Goal: Transaction & Acquisition: Purchase product/service

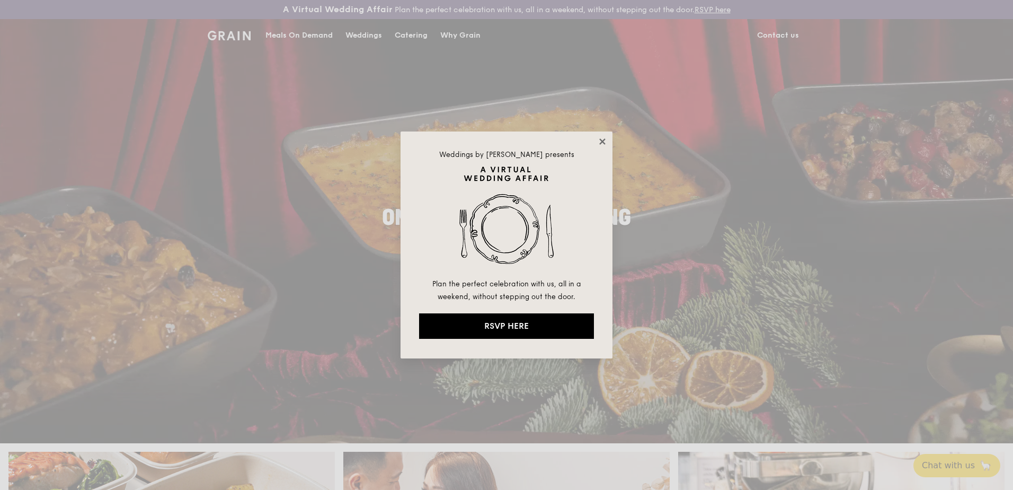
click at [602, 139] on icon at bounding box center [603, 142] width 10 height 10
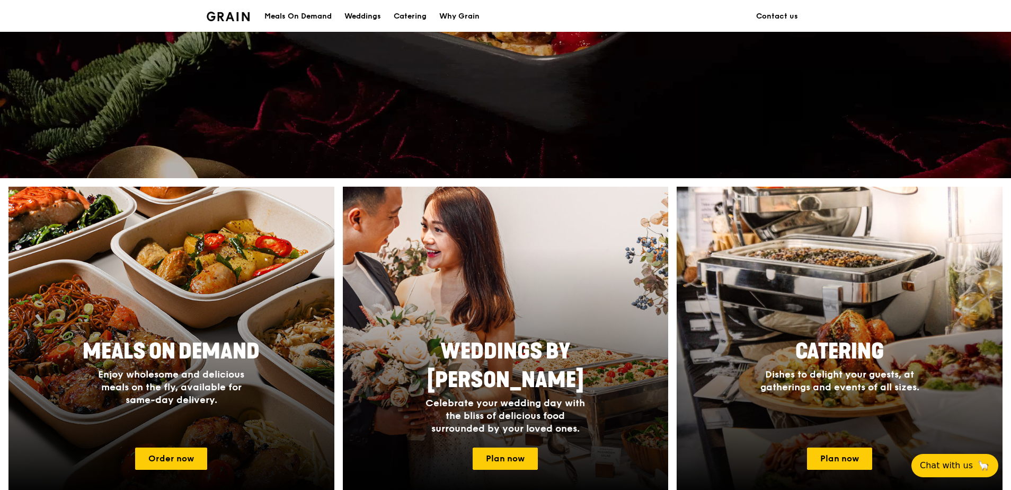
scroll to position [424, 0]
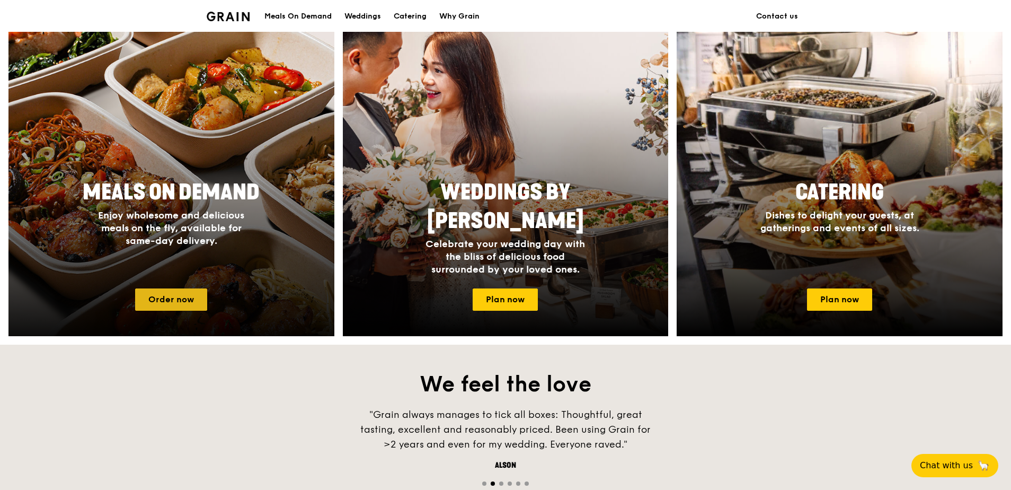
click at [184, 299] on link "Order now" at bounding box center [171, 299] width 72 height 22
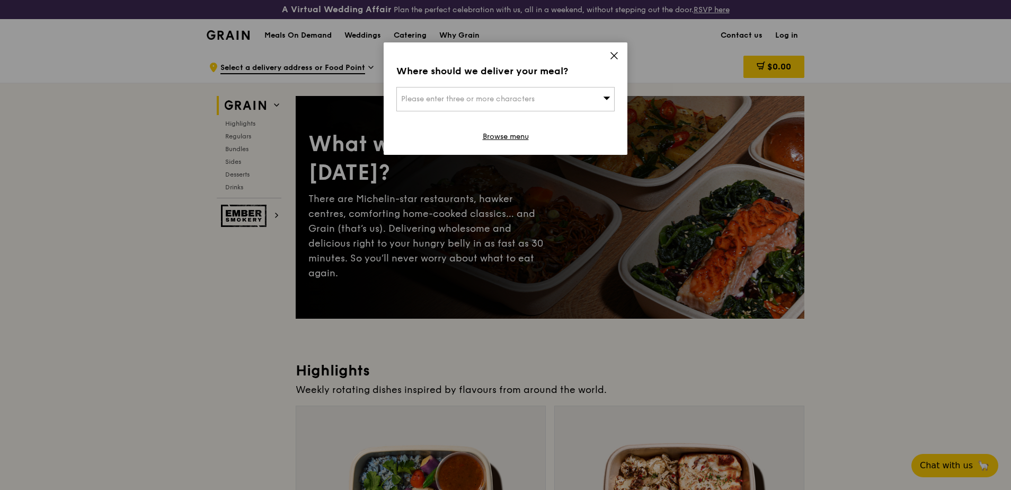
click at [607, 94] on icon at bounding box center [606, 98] width 7 height 8
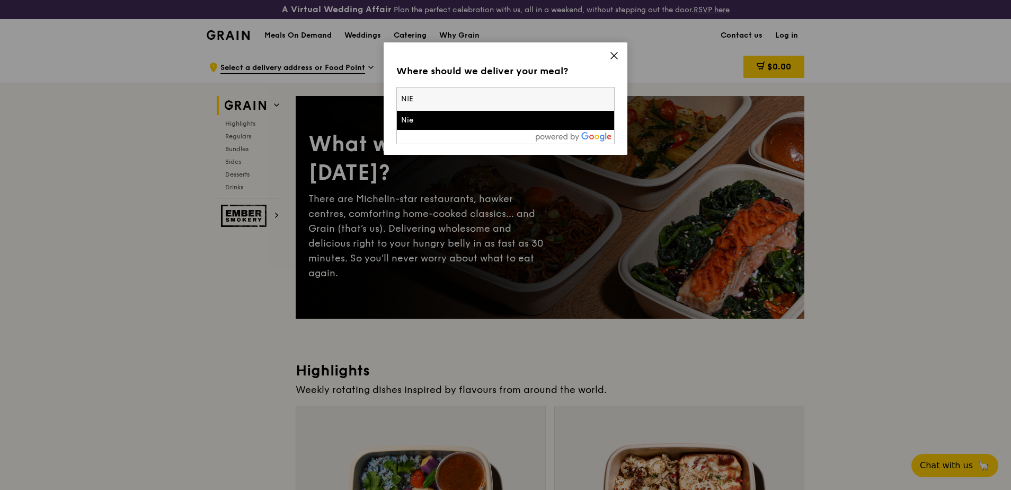
type input "NIE"
click at [410, 117] on div "Nie" at bounding box center [479, 120] width 157 height 11
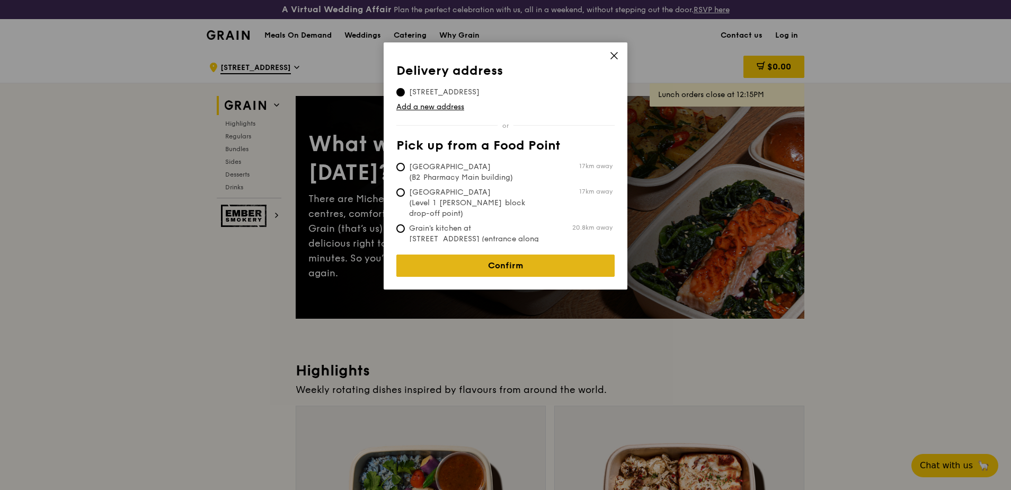
click at [511, 258] on link "Confirm" at bounding box center [505, 265] width 218 height 22
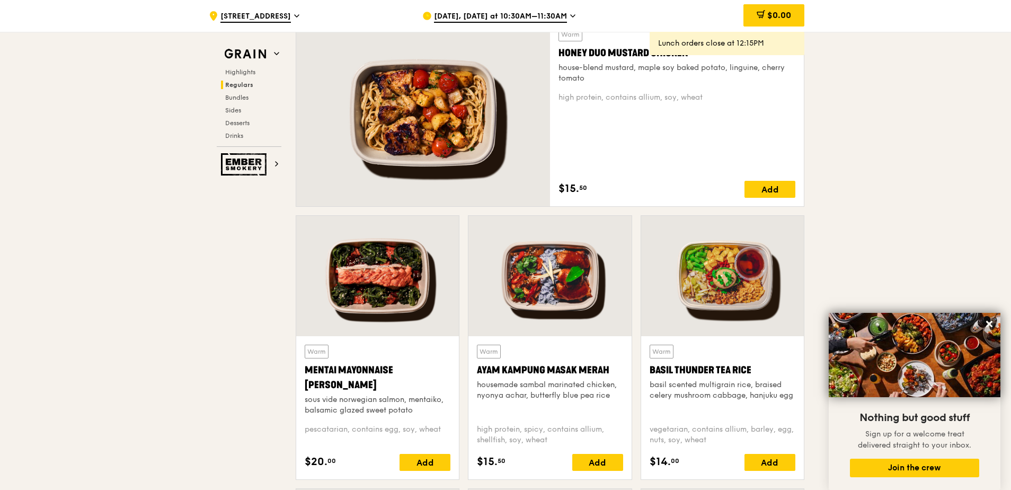
scroll to position [742, 0]
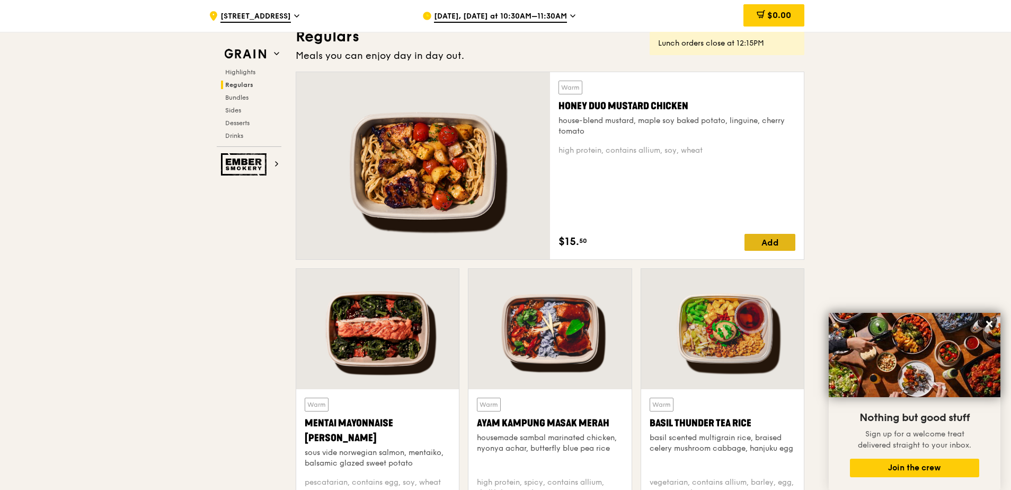
click at [784, 242] on div "Add" at bounding box center [769, 242] width 51 height 17
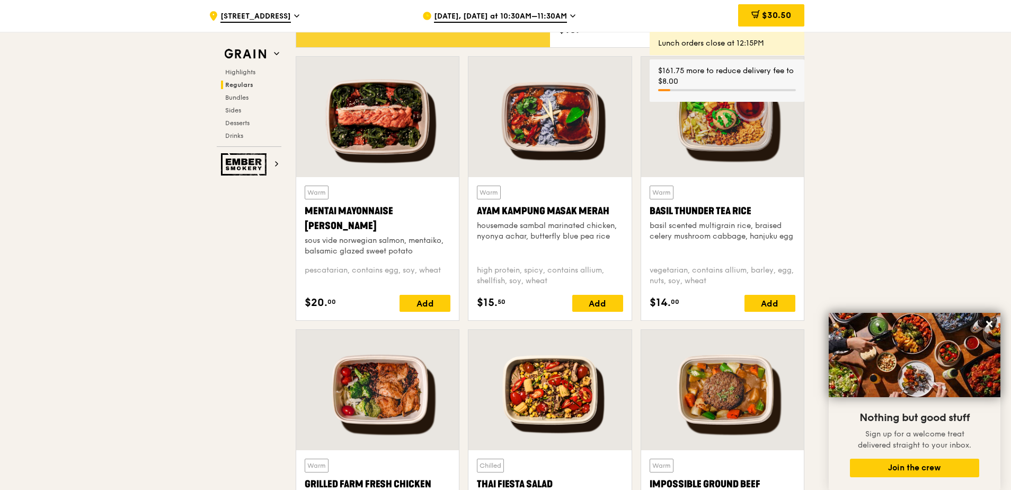
scroll to position [1113, 0]
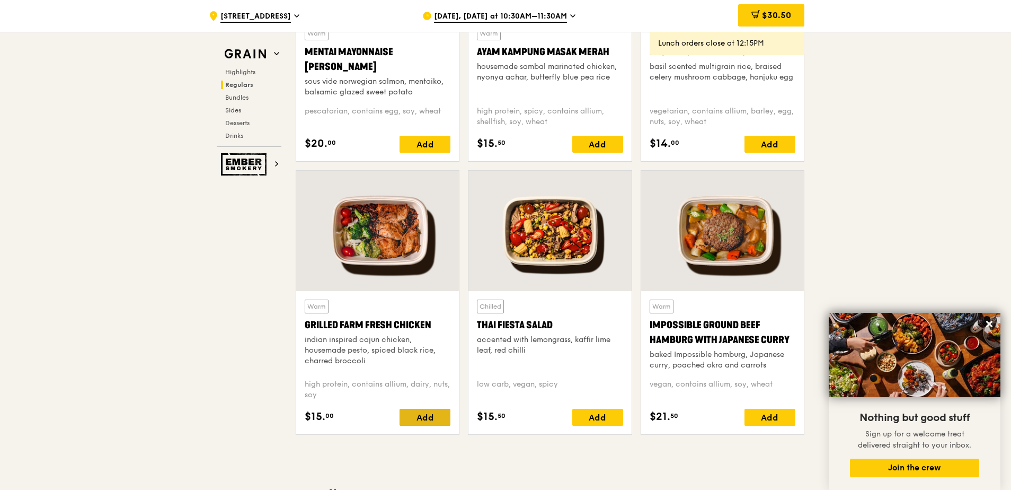
click at [427, 419] on div "Add" at bounding box center [424, 416] width 51 height 17
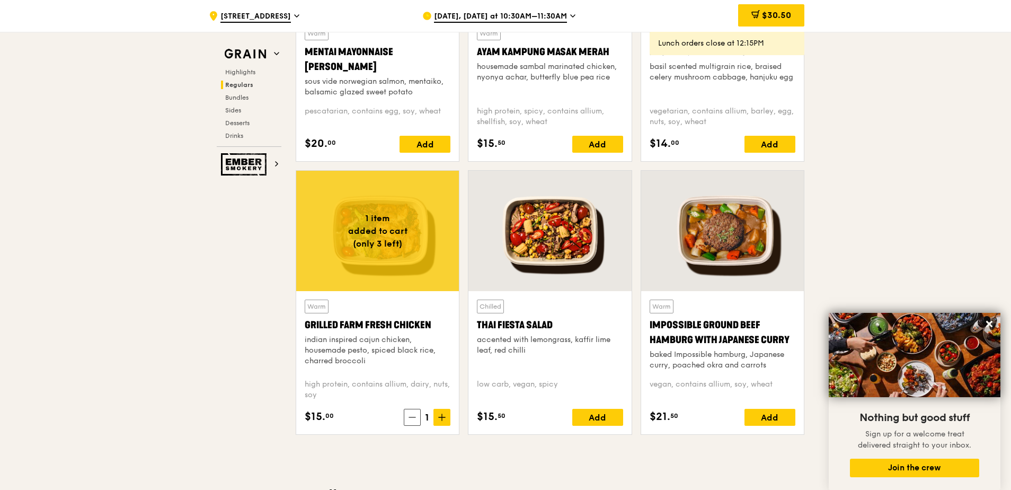
click at [427, 419] on span "1" at bounding box center [427, 417] width 13 height 15
drag, startPoint x: 427, startPoint y: 419, endPoint x: 442, endPoint y: 415, distance: 15.2
click at [442, 415] on icon at bounding box center [442, 417] width 0 height 6
drag, startPoint x: 990, startPoint y: 323, endPoint x: 975, endPoint y: 312, distance: 19.0
click at [991, 321] on icon at bounding box center [989, 324] width 6 height 6
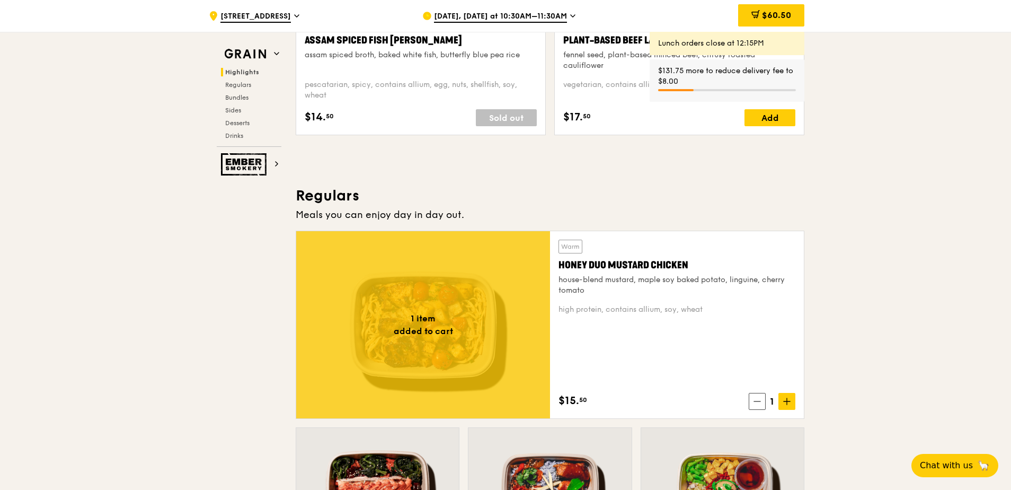
scroll to position [424, 0]
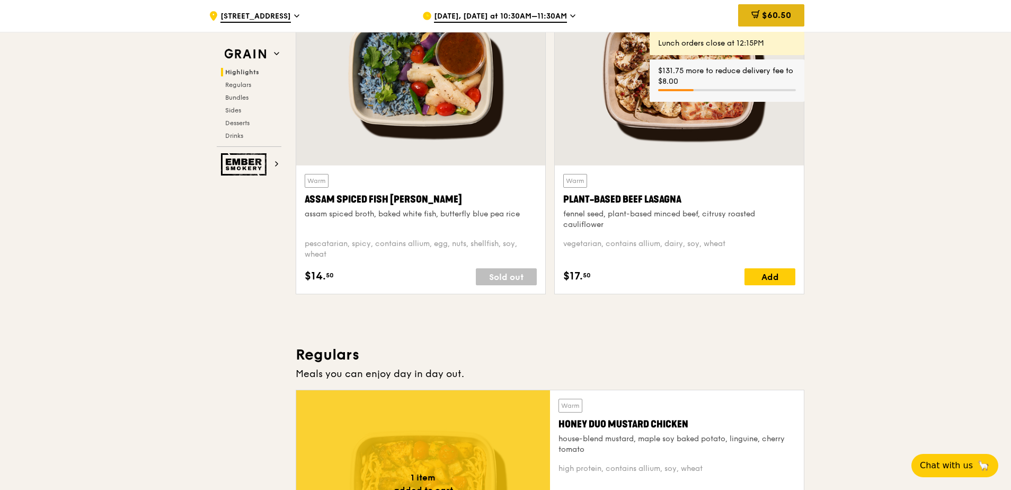
click at [786, 12] on span "$60.50" at bounding box center [776, 15] width 29 height 10
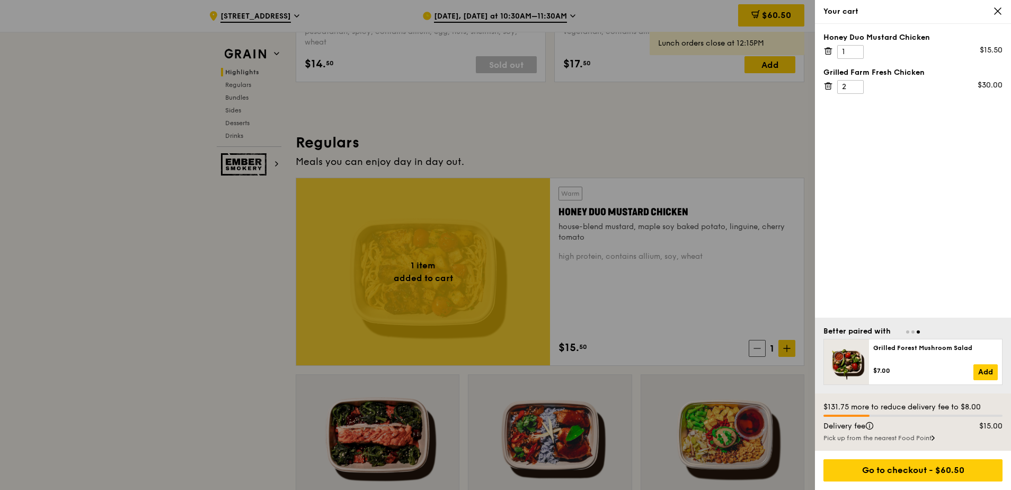
scroll to position [477, 0]
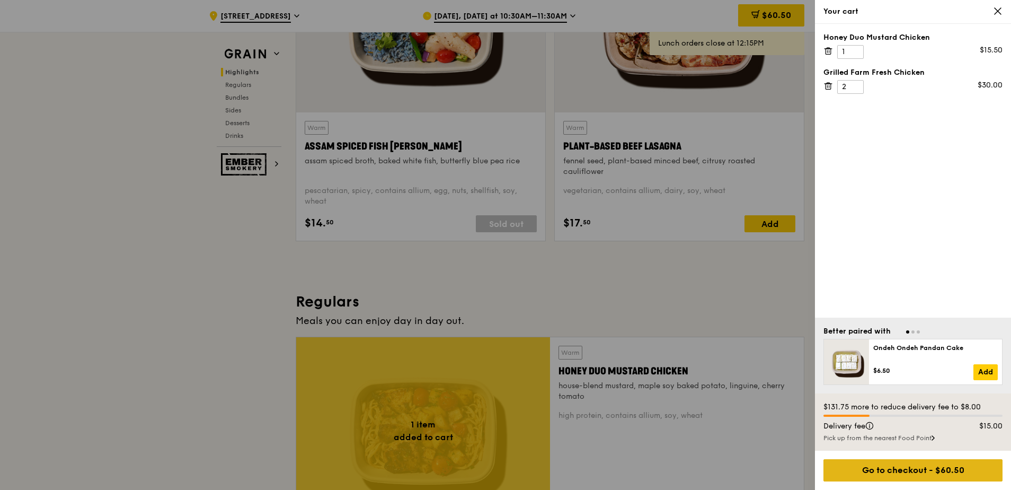
click at [899, 467] on div "Go to checkout - $60.50" at bounding box center [912, 470] width 179 height 22
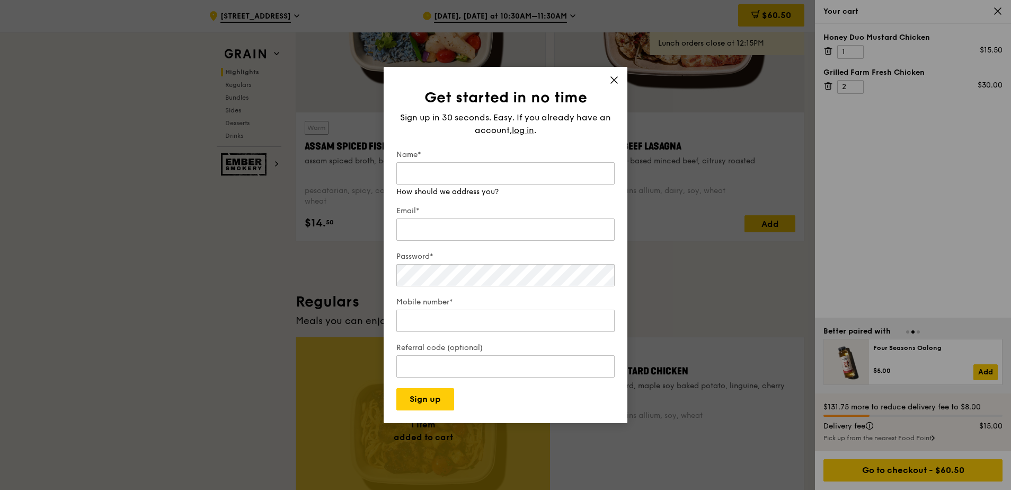
click at [612, 75] on div "Get started in no time Sign up in 30 seconds. Easy. If you already have an acco…" at bounding box center [506, 245] width 244 height 356
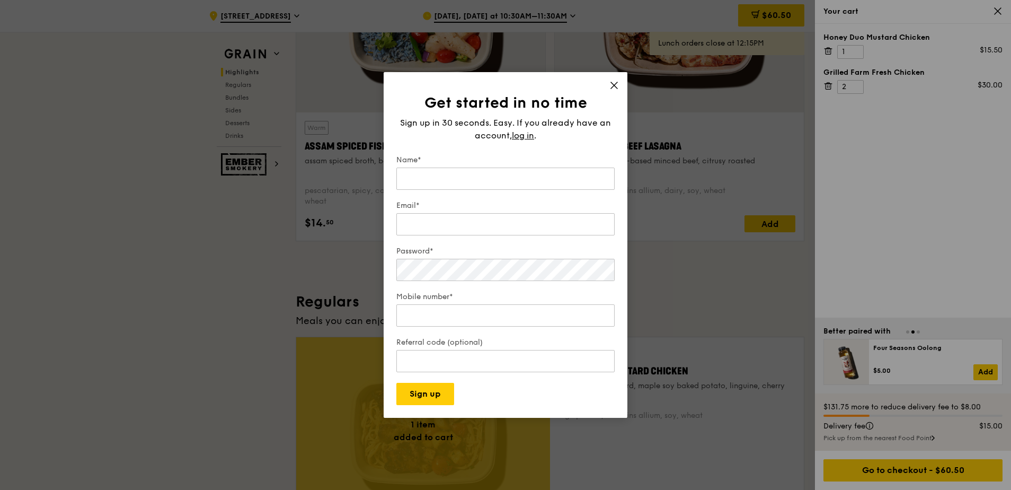
click at [615, 86] on icon at bounding box center [614, 86] width 10 height 10
